Goal: Task Accomplishment & Management: Manage account settings

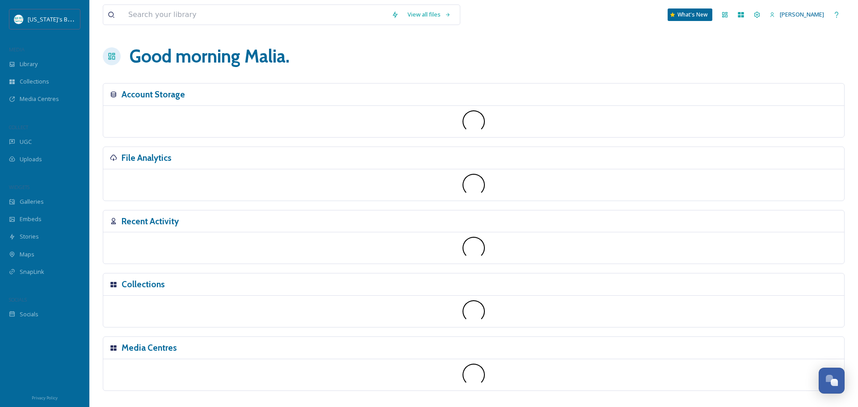
click at [183, 147] on div "File Analytics" at bounding box center [473, 158] width 741 height 22
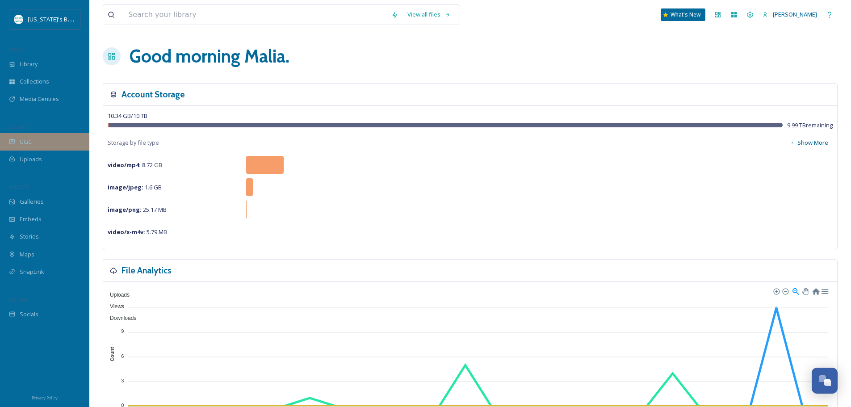
click at [26, 141] on span "UGC" at bounding box center [26, 142] width 12 height 8
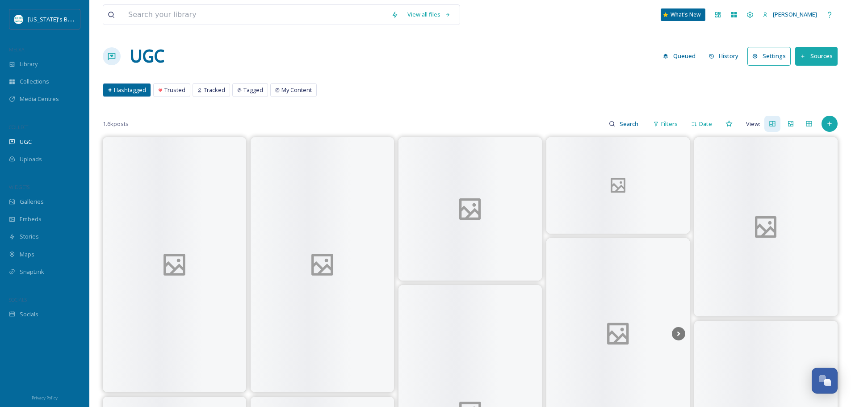
click at [779, 55] on button "Settings" at bounding box center [769, 56] width 43 height 18
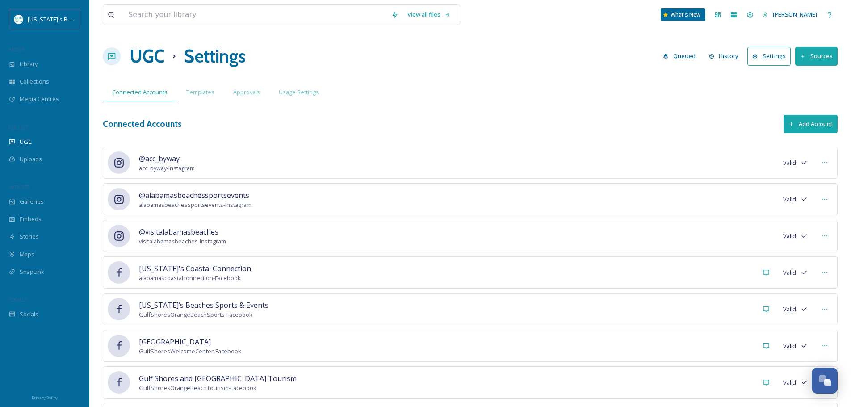
click at [785, 116] on button "Add Account" at bounding box center [811, 124] width 54 height 18
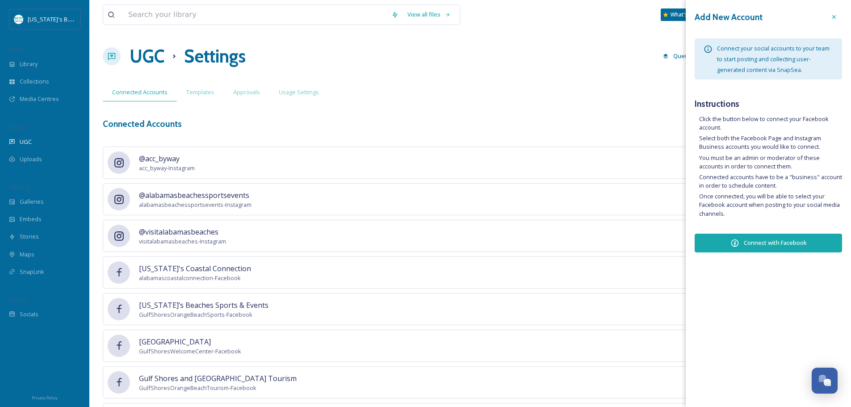
click at [767, 241] on button "Connect with Facebook" at bounding box center [768, 243] width 147 height 19
click at [828, 16] on div at bounding box center [834, 17] width 16 height 16
